Goal: Task Accomplishment & Management: Manage account settings

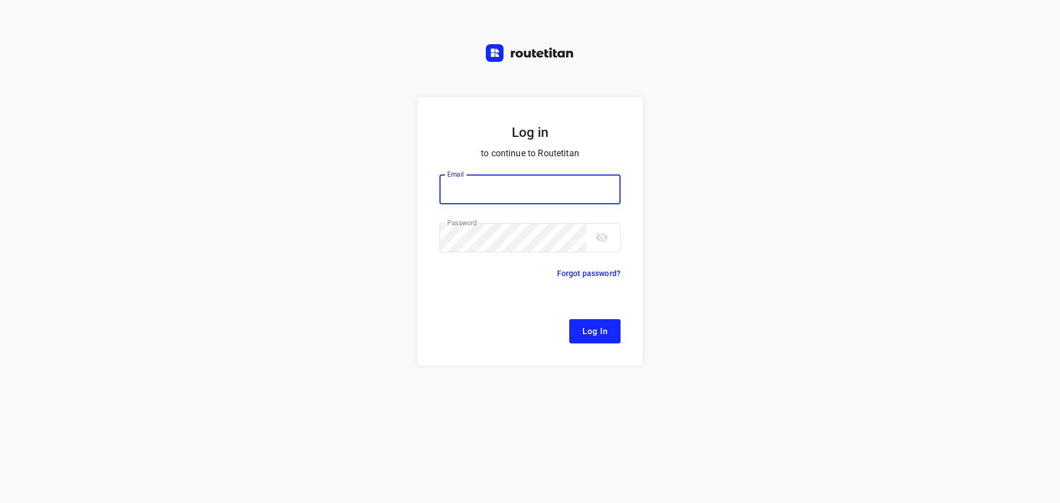
type input "[EMAIL_ADDRESS][DOMAIN_NAME]"
click at [604, 332] on span "Log In" at bounding box center [594, 331] width 25 height 14
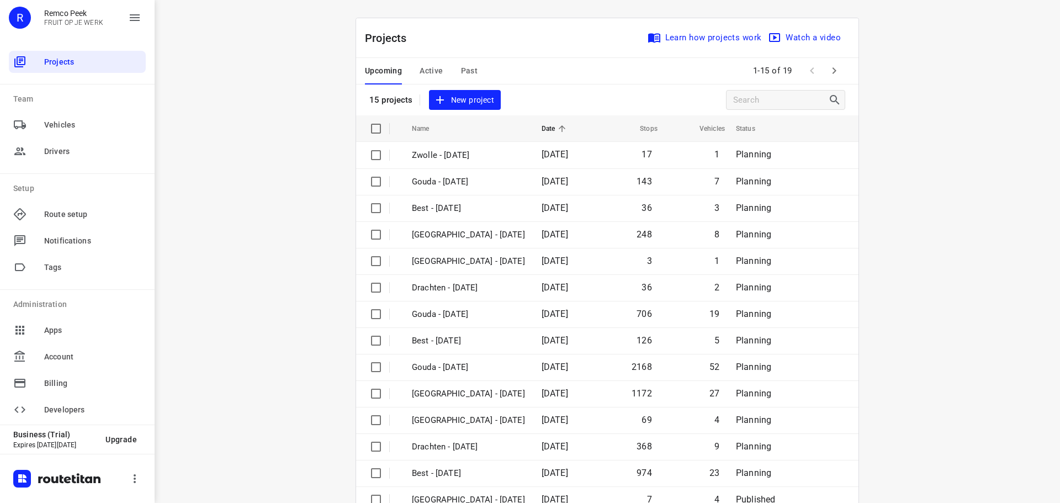
click at [426, 66] on span "Active" at bounding box center [431, 71] width 23 height 14
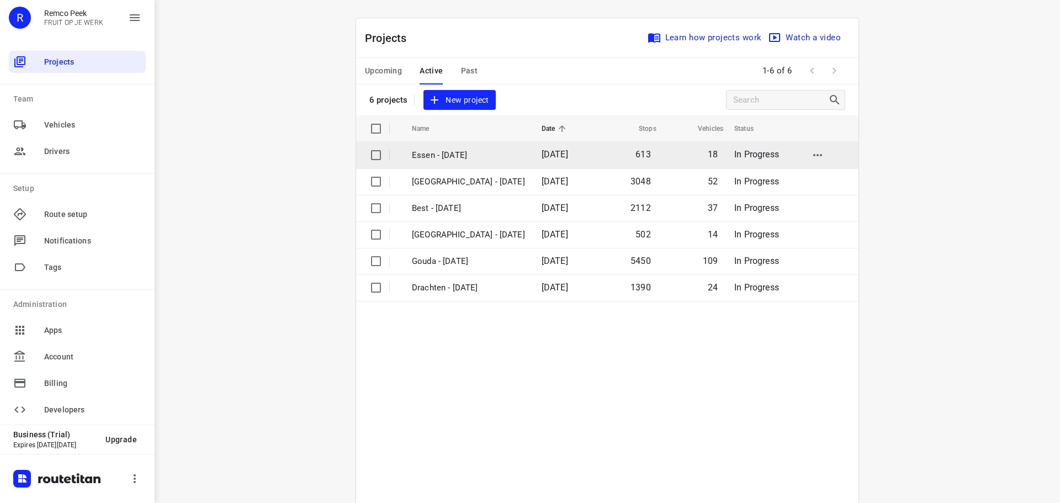
click at [373, 156] on input "checkbox" at bounding box center [376, 155] width 22 height 22
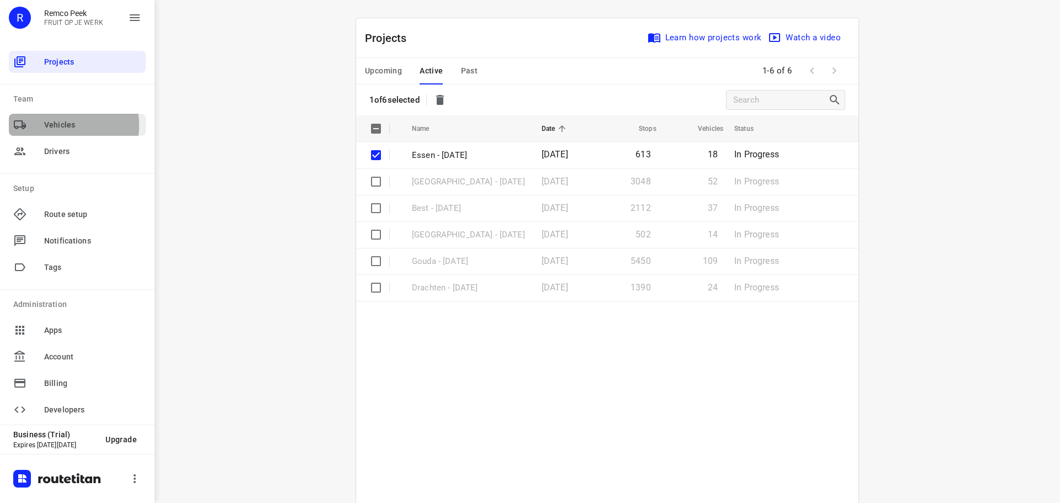
click at [56, 125] on span "Vehicles" at bounding box center [92, 125] width 97 height 12
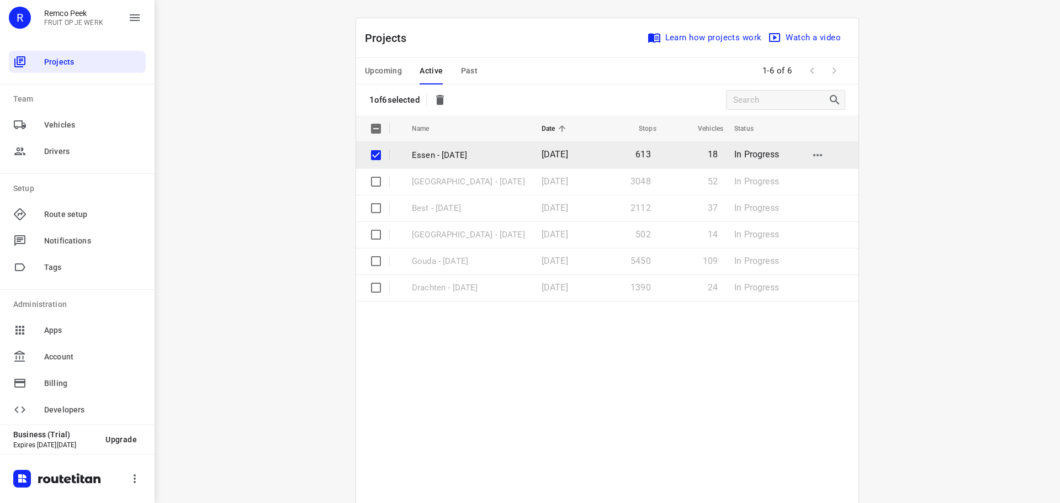
click at [440, 152] on p "Essen - [DATE]" at bounding box center [468, 155] width 113 height 13
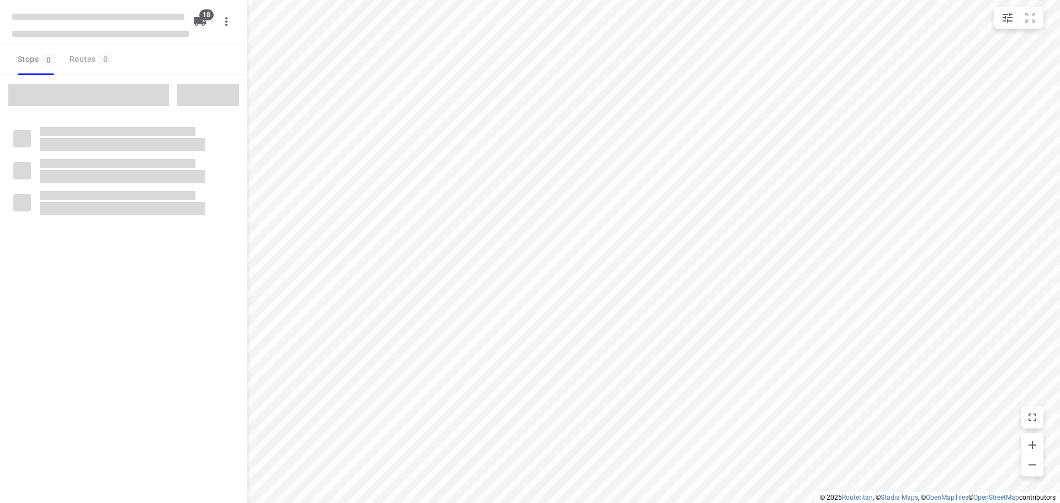
checkbox input "true"
